Goal: Information Seeking & Learning: Stay updated

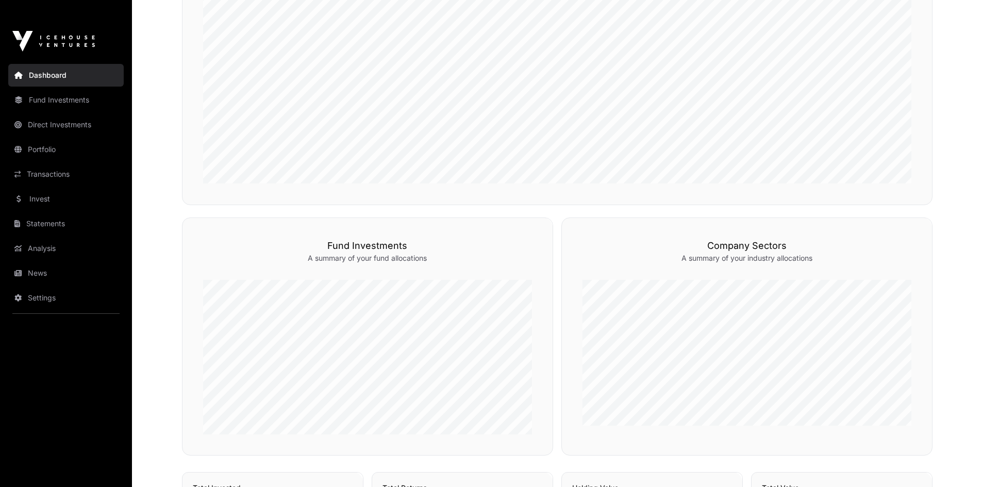
scroll to position [154, 0]
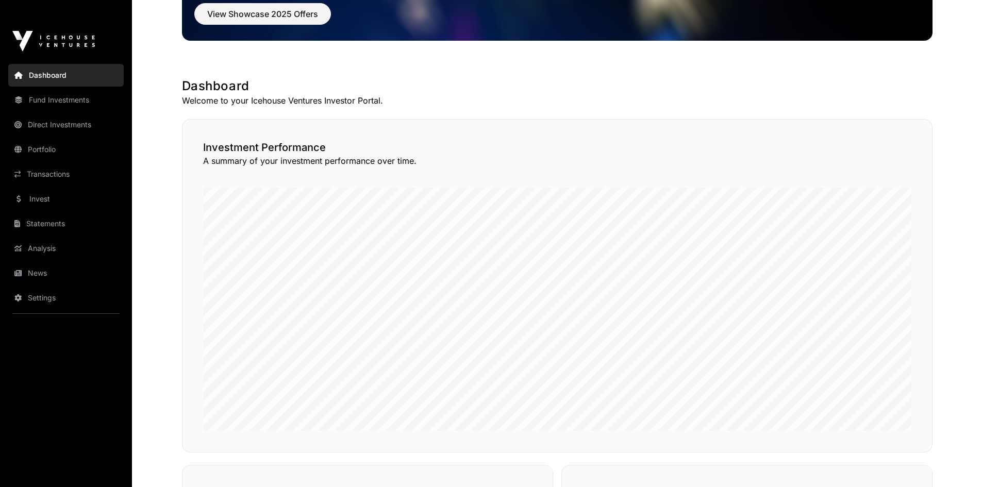
click at [62, 113] on link "Direct Investments" at bounding box center [66, 124] width 116 height 23
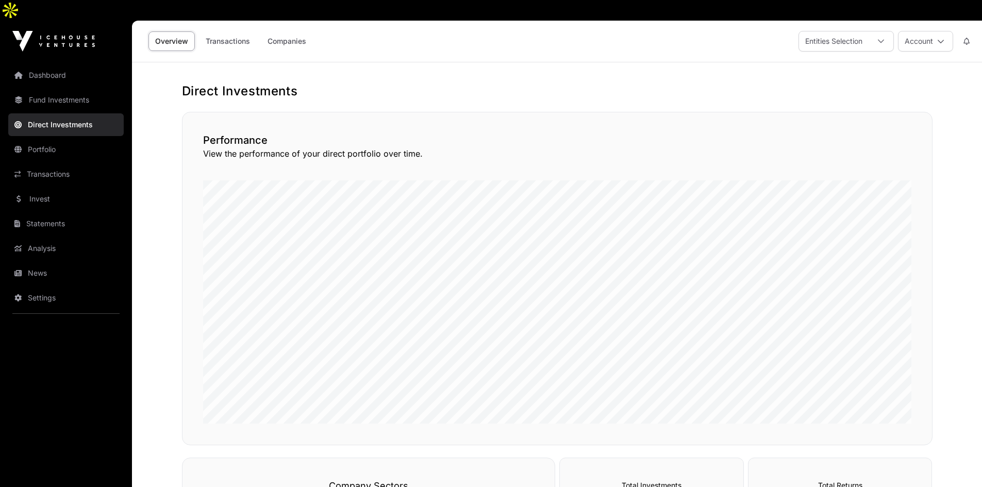
click at [221, 31] on link "Transactions" at bounding box center [228, 41] width 58 height 20
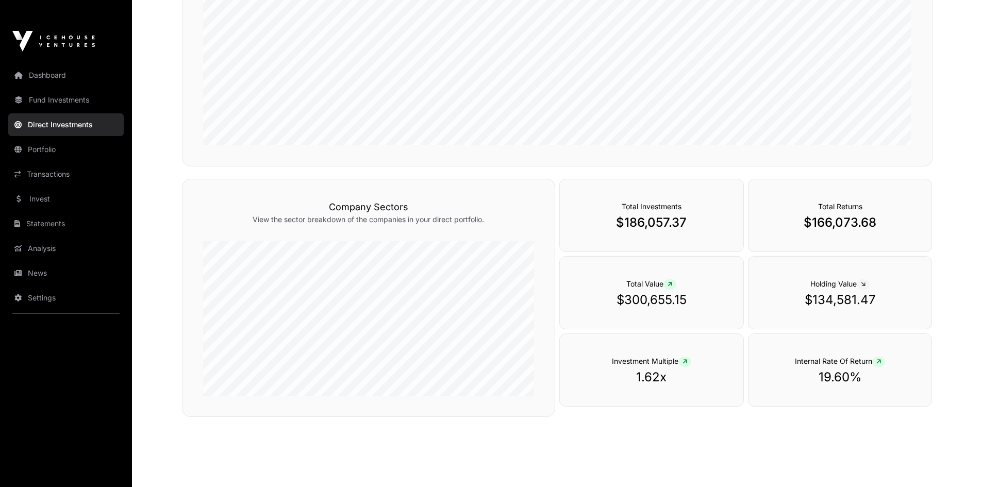
scroll to position [274, 0]
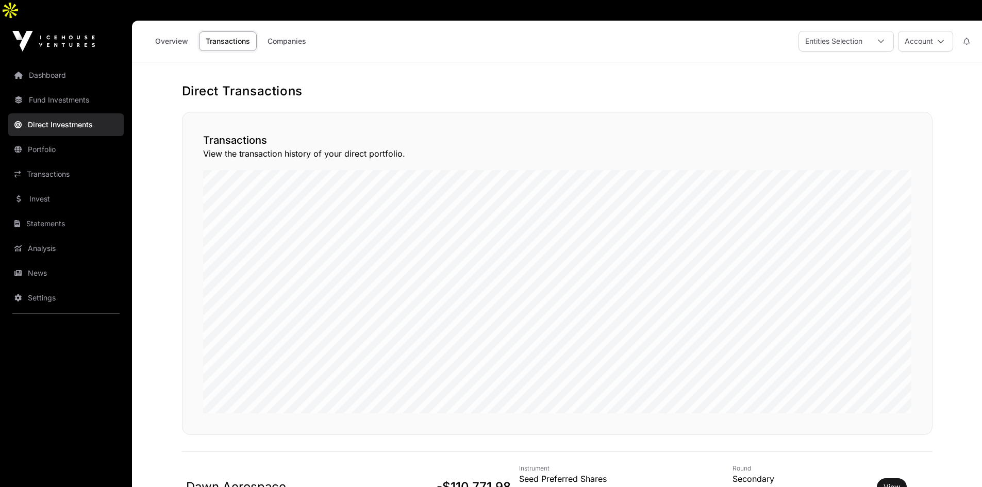
click at [274, 31] on link "Companies" at bounding box center [287, 41] width 52 height 20
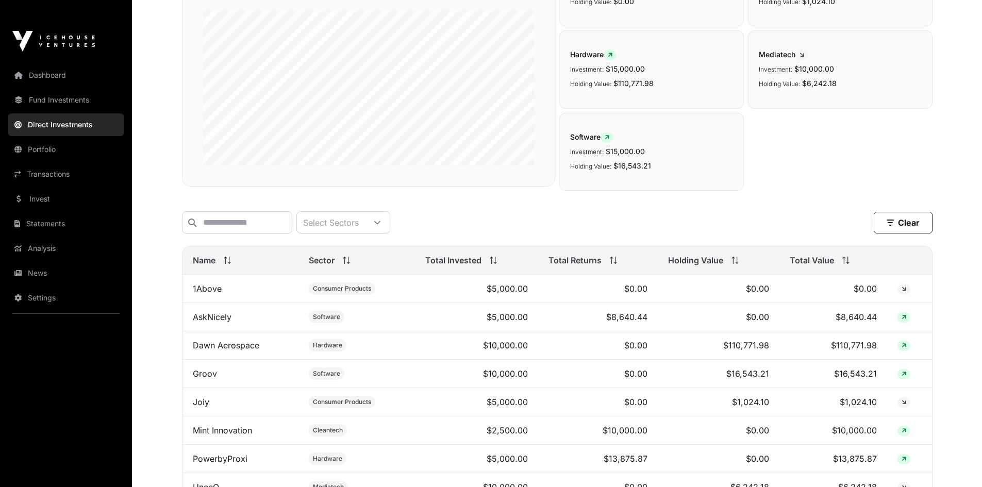
scroll to position [172, 0]
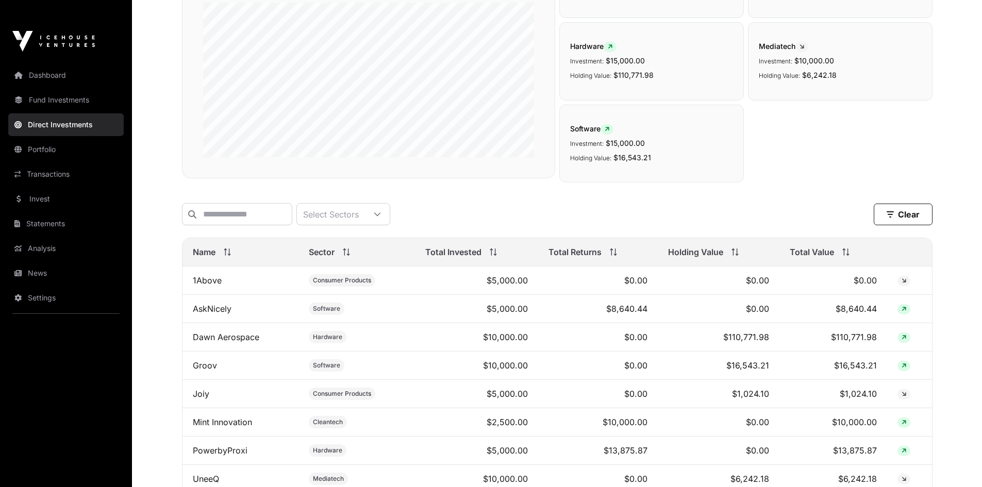
click at [59, 163] on link "Transactions" at bounding box center [66, 174] width 116 height 23
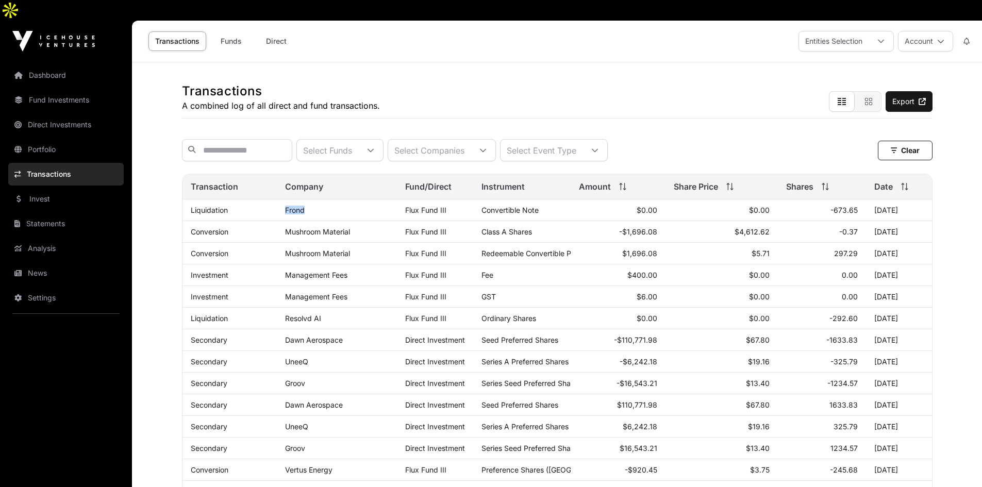
drag, startPoint x: 306, startPoint y: 201, endPoint x: 278, endPoint y: 201, distance: 27.3
click at [278, 201] on td "Frond" at bounding box center [337, 211] width 121 height 22
click at [295, 206] on link "Frond" at bounding box center [295, 210] width 20 height 9
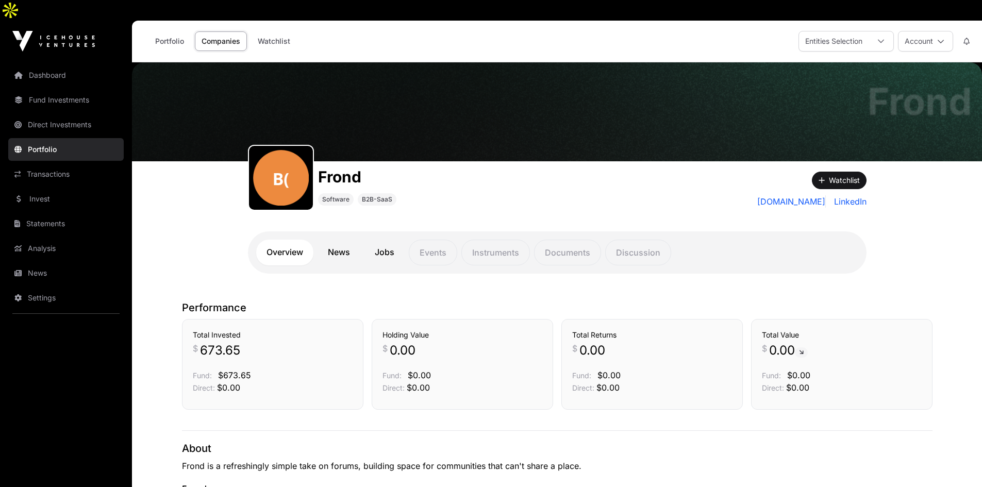
click at [337, 240] on link "News" at bounding box center [339, 253] width 43 height 26
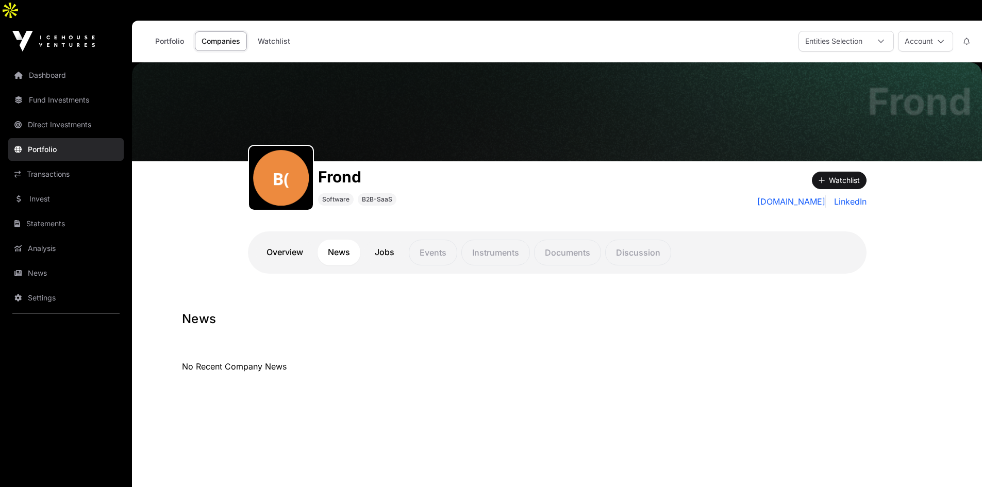
click at [388, 240] on link "Jobs" at bounding box center [385, 253] width 40 height 26
drag, startPoint x: 370, startPoint y: 154, endPoint x: 317, endPoint y: 161, distance: 53.6
click at [317, 161] on div "Frond Software B2B-SaaS" at bounding box center [480, 186] width 464 height 50
copy h1 "Frond"
click at [35, 138] on link "Portfolio" at bounding box center [66, 149] width 116 height 23
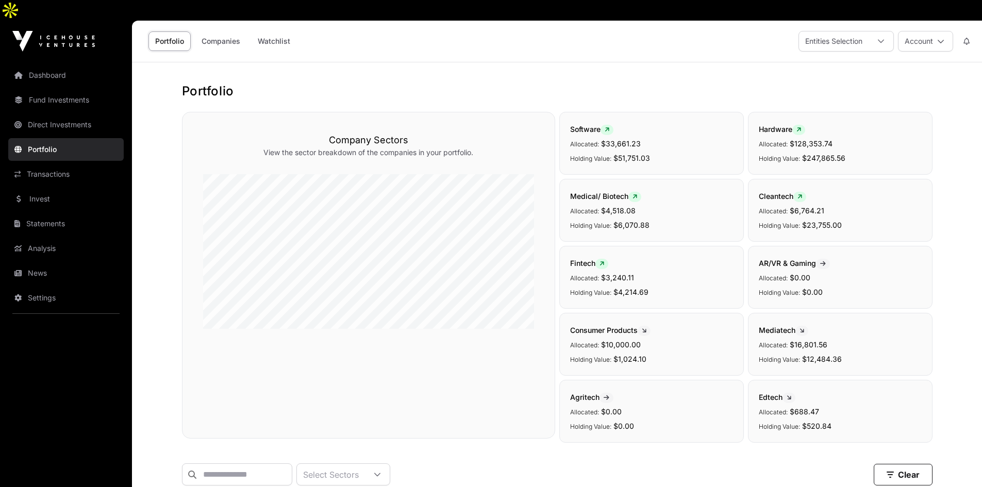
click at [68, 113] on link "Direct Investments" at bounding box center [66, 124] width 116 height 23
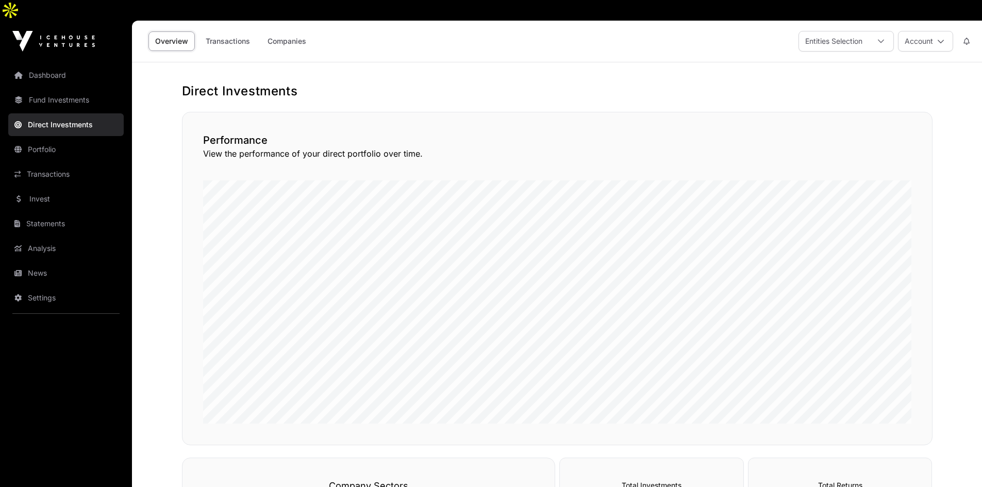
click at [44, 163] on link "Transactions" at bounding box center [66, 174] width 116 height 23
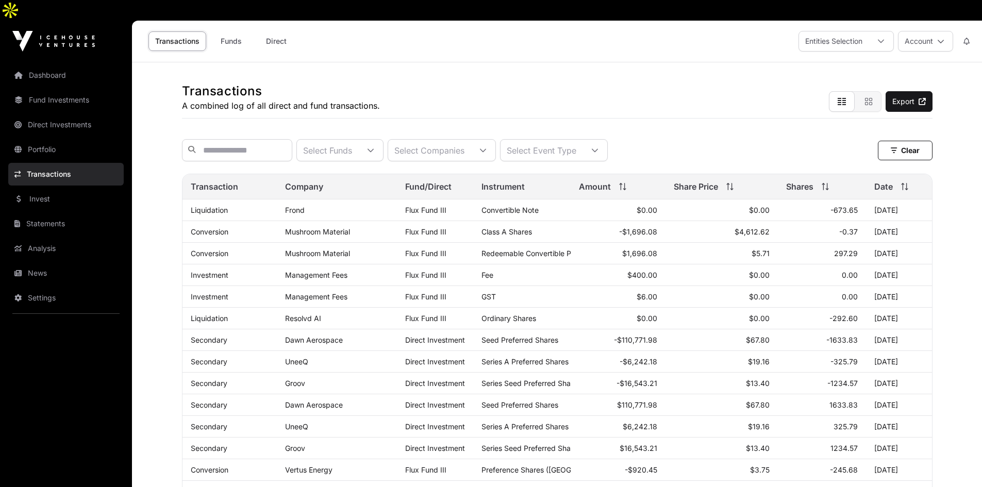
click at [241, 31] on link "Funds" at bounding box center [230, 41] width 41 height 20
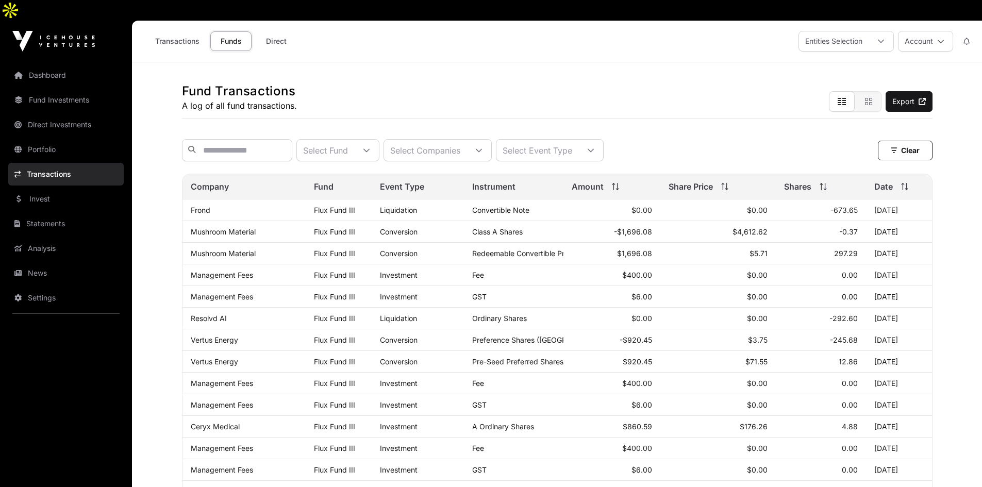
click at [281, 25] on div "Transactions Funds Direct" at bounding box center [220, 41] width 165 height 32
click at [280, 31] on link "Direct" at bounding box center [276, 41] width 41 height 20
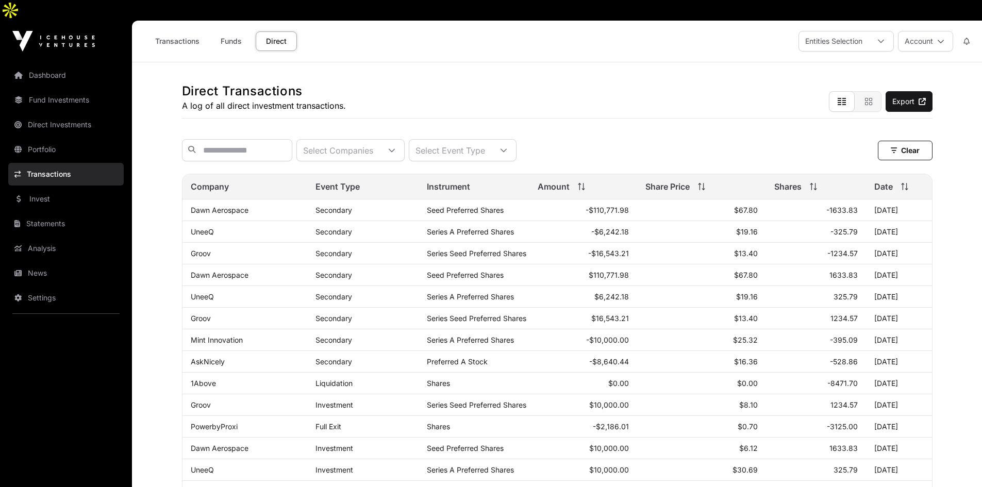
click at [227, 31] on link "Funds" at bounding box center [230, 41] width 41 height 20
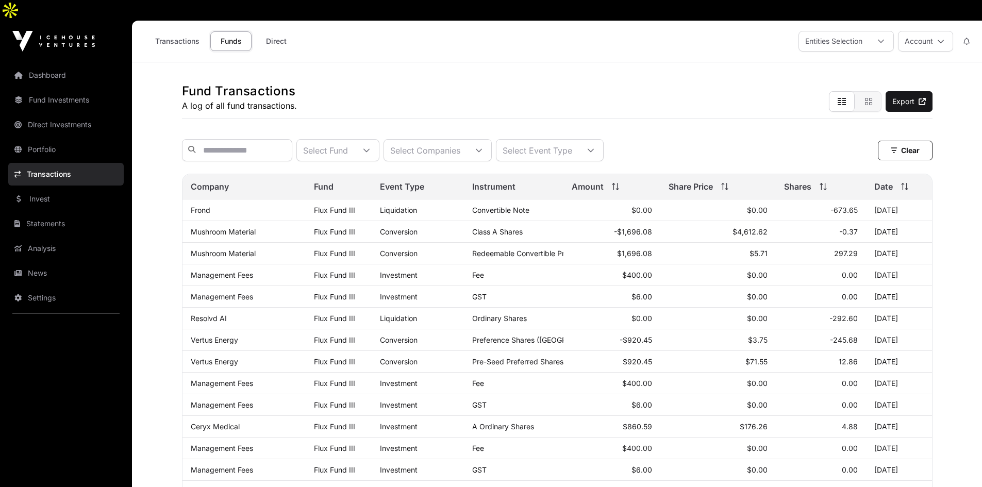
click at [67, 237] on link "Analysis" at bounding box center [66, 248] width 116 height 23
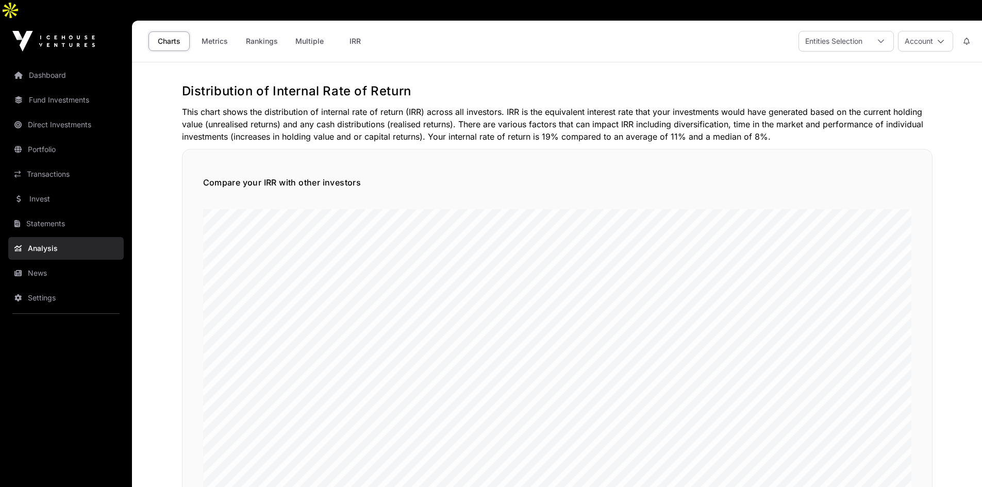
click at [46, 262] on link "News" at bounding box center [66, 273] width 116 height 23
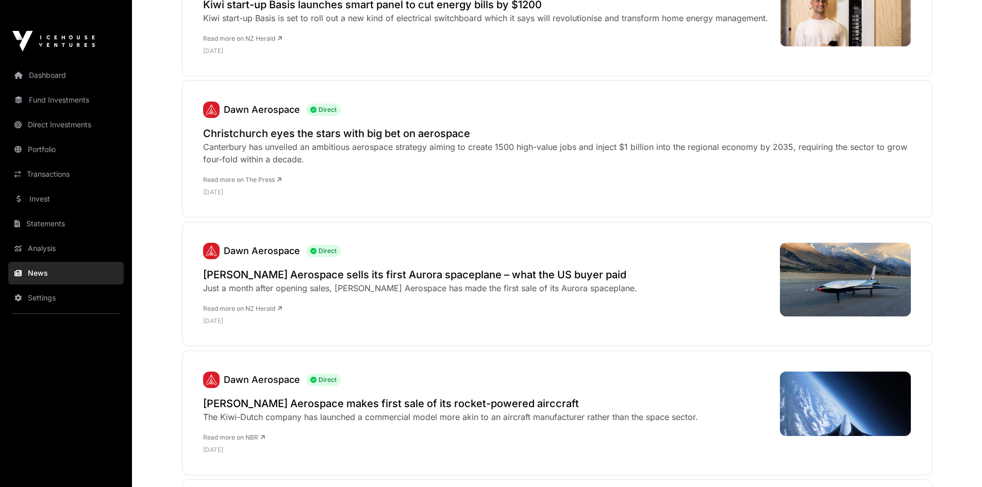
scroll to position [1487, 0]
click at [437, 267] on h2 "[PERSON_NAME] Aerospace sells its first Aurora spaceplane – what the US buyer p…" at bounding box center [420, 274] width 434 height 14
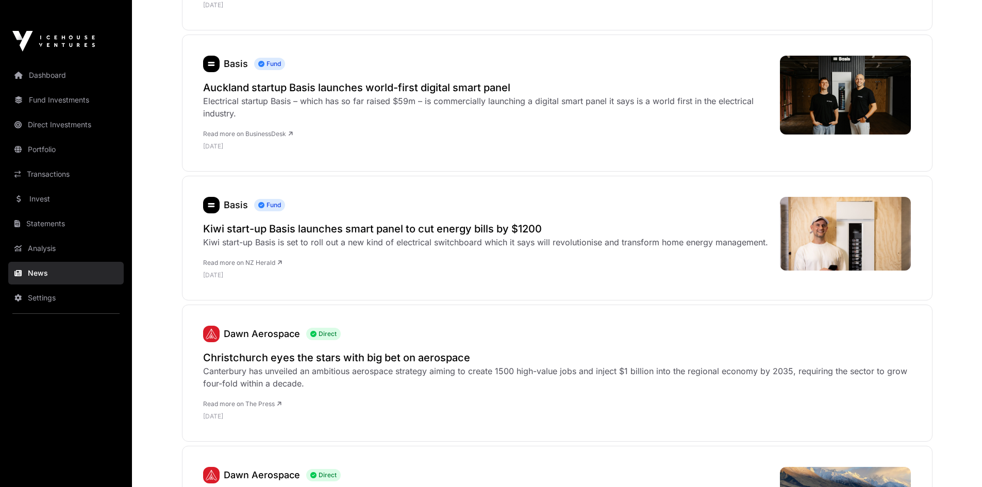
scroll to position [1245, 0]
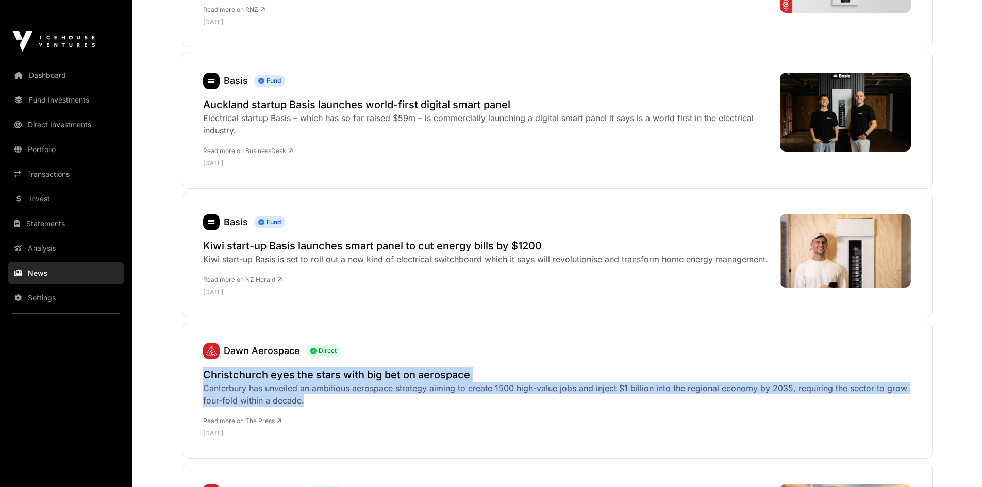
drag, startPoint x: 306, startPoint y: 371, endPoint x: 185, endPoint y: 335, distance: 125.8
click at [185, 335] on div "[PERSON_NAME] Aerospace Direct Christchurch eyes the stars with big bet on aero…" at bounding box center [557, 390] width 751 height 137
copy div "Christchurch eyes the stars with big bet on aerospace Canterbury has unveiled a…"
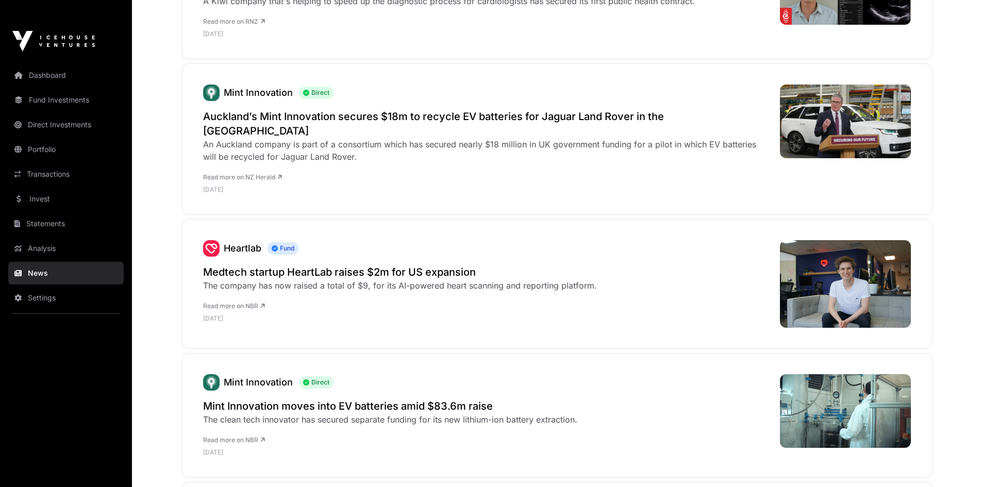
scroll to position [702, 0]
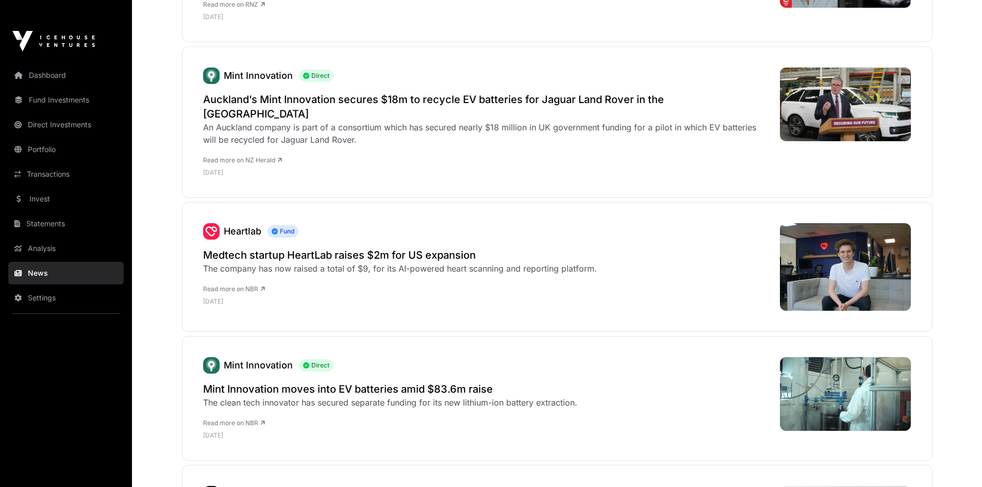
click at [843, 90] on img at bounding box center [845, 105] width 131 height 74
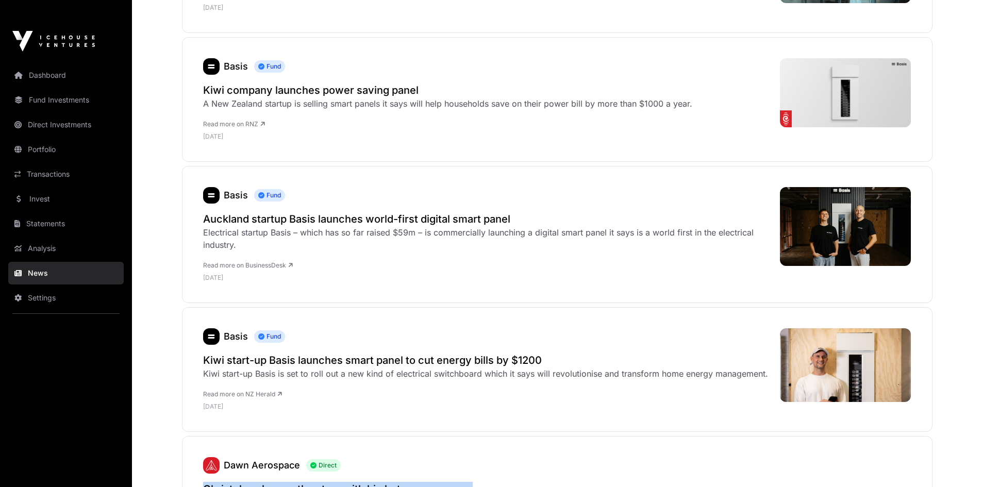
scroll to position [1154, 0]
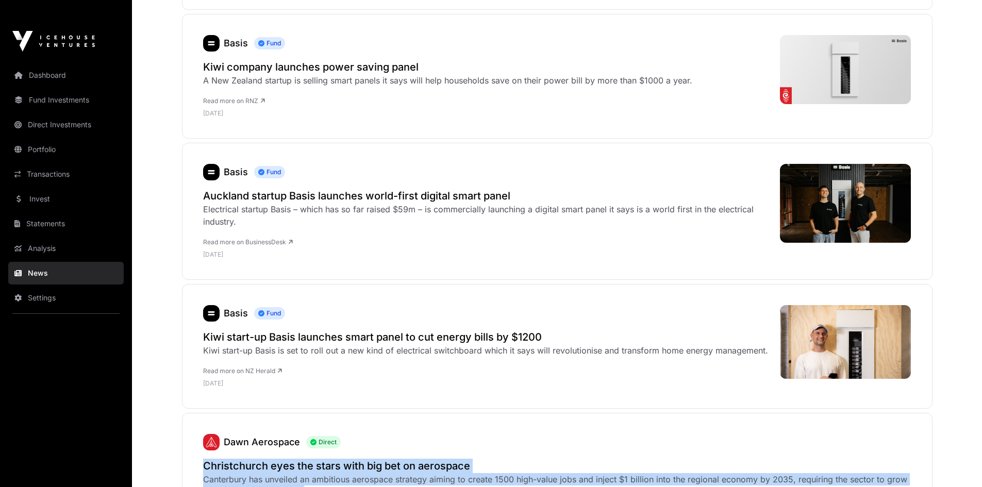
click at [274, 330] on h2 "Kiwi start-up Basis launches smart panel to cut energy bills by $1200" at bounding box center [485, 337] width 565 height 14
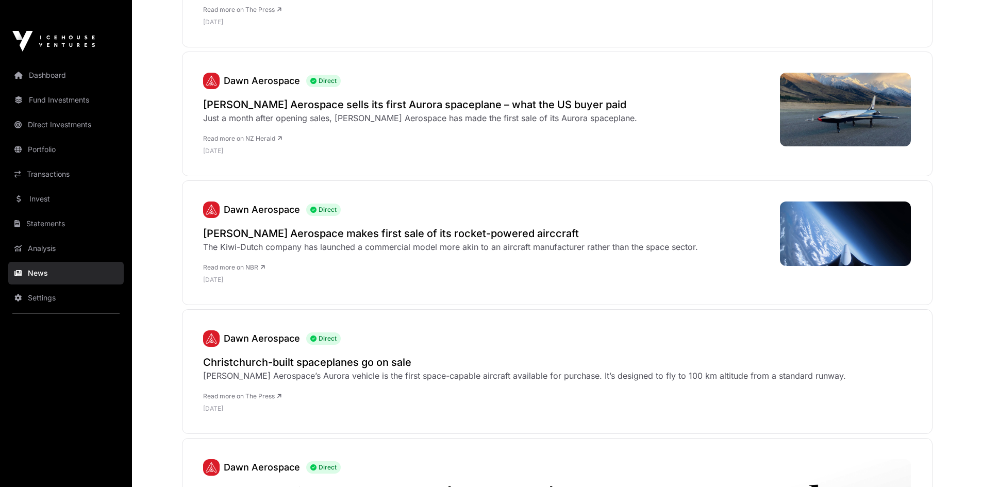
scroll to position [1660, 0]
